Goal: Task Accomplishment & Management: Complete application form

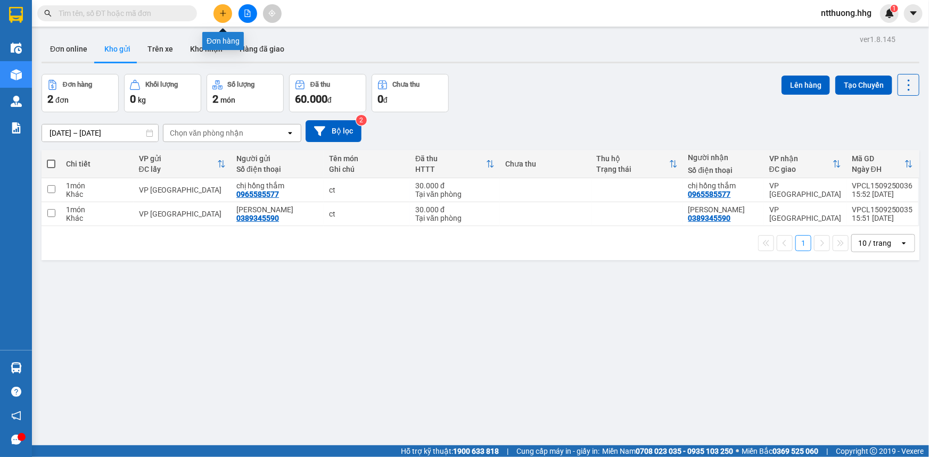
click at [219, 11] on icon "plus" at bounding box center [222, 13] width 7 height 7
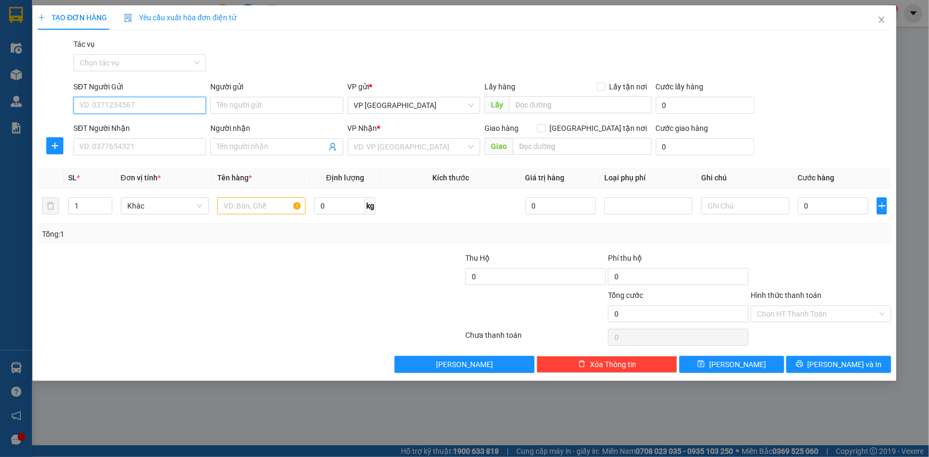
click at [171, 104] on input "SĐT Người Gửi" at bounding box center [139, 105] width 133 height 17
type input "0973932050"
click at [143, 129] on div "0973932050 - c Trâm" at bounding box center [140, 127] width 120 height 12
type input "c Trâm"
type input "VPCL"
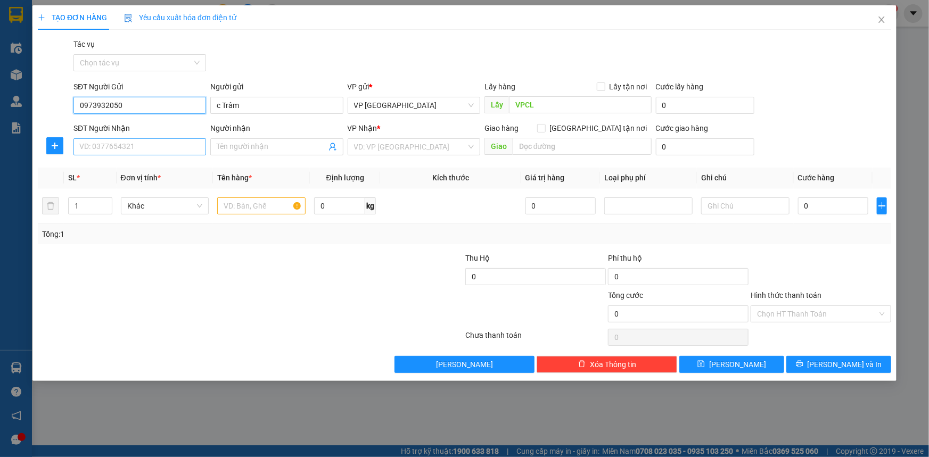
type input "0973932050"
click at [135, 150] on input "SĐT Người Nhận" at bounding box center [139, 146] width 133 height 17
click at [97, 167] on div "0376862159" at bounding box center [140, 168] width 120 height 12
type input "0376862159"
click at [239, 152] on input "Người nhận" at bounding box center [271, 147] width 109 height 12
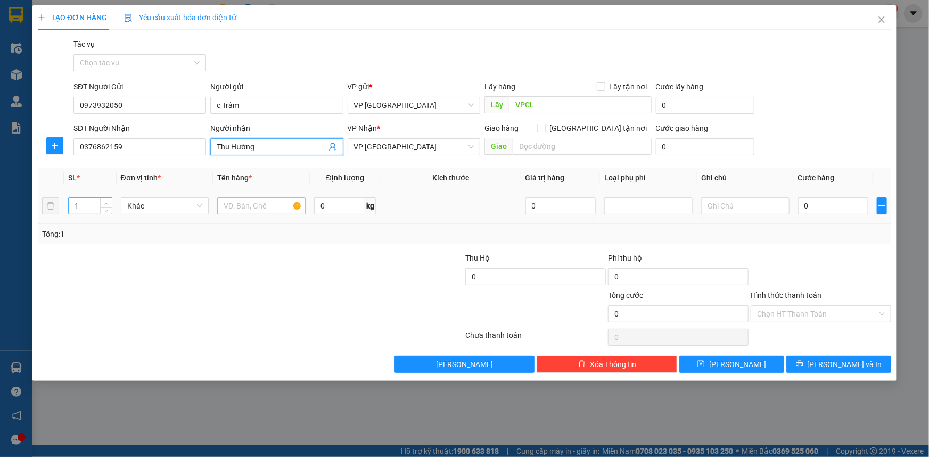
type input "Thu Hường"
type input "2"
click at [104, 202] on icon "up" at bounding box center [106, 204] width 4 height 4
click at [261, 210] on input "text" at bounding box center [261, 205] width 88 height 17
type input "xốp + bì"
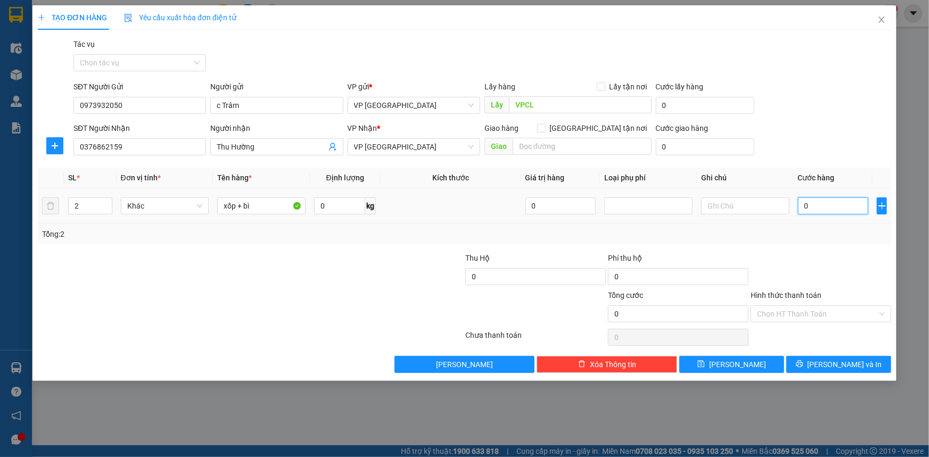
click at [838, 202] on input "0" at bounding box center [833, 205] width 71 height 17
type input "9"
type input "90"
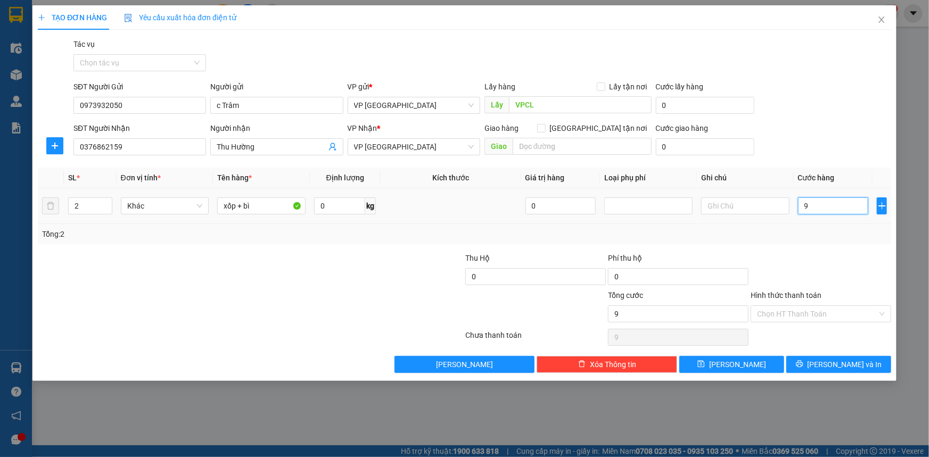
type input "90"
type input "900"
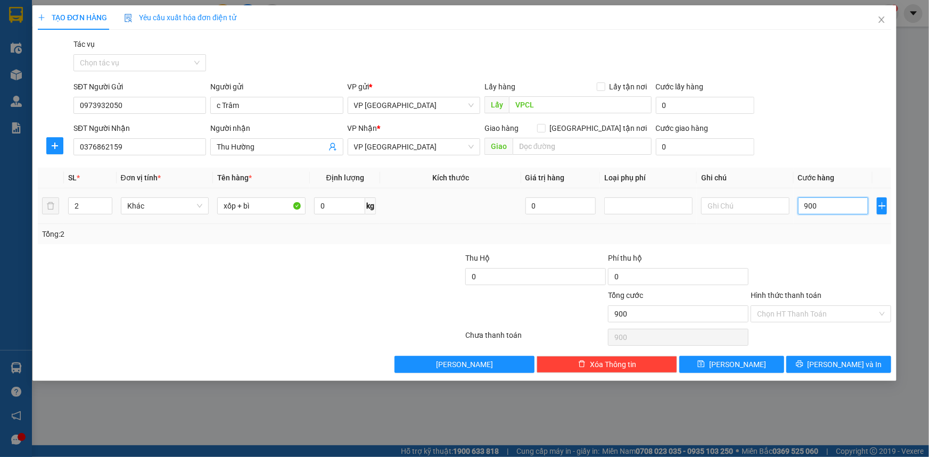
type input "9.000"
type input "90.000"
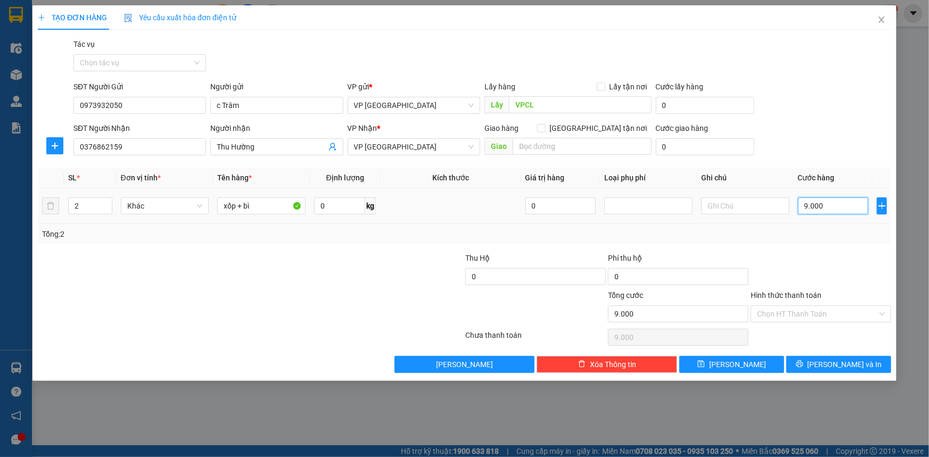
type input "90.000"
click at [864, 362] on button "[PERSON_NAME] và In" at bounding box center [838, 364] width 105 height 17
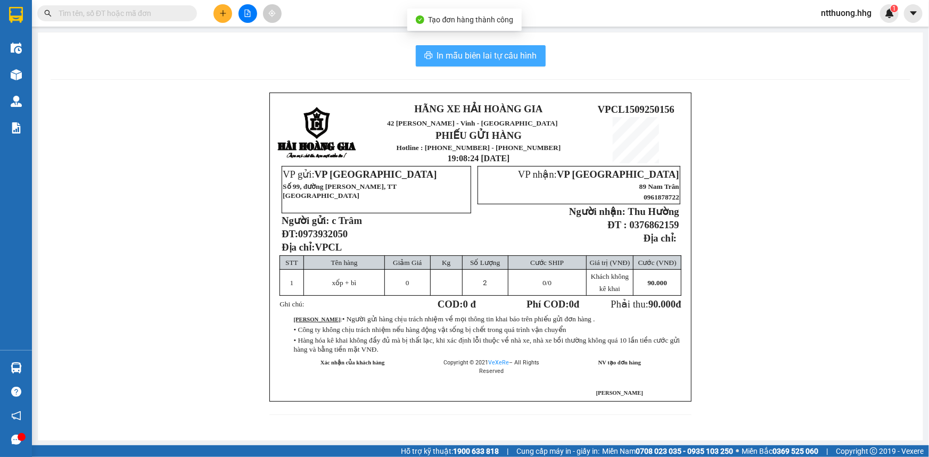
click at [513, 47] on button "In mẫu biên lai tự cấu hình" at bounding box center [481, 55] width 130 height 21
